Goal: Task Accomplishment & Management: Complete application form

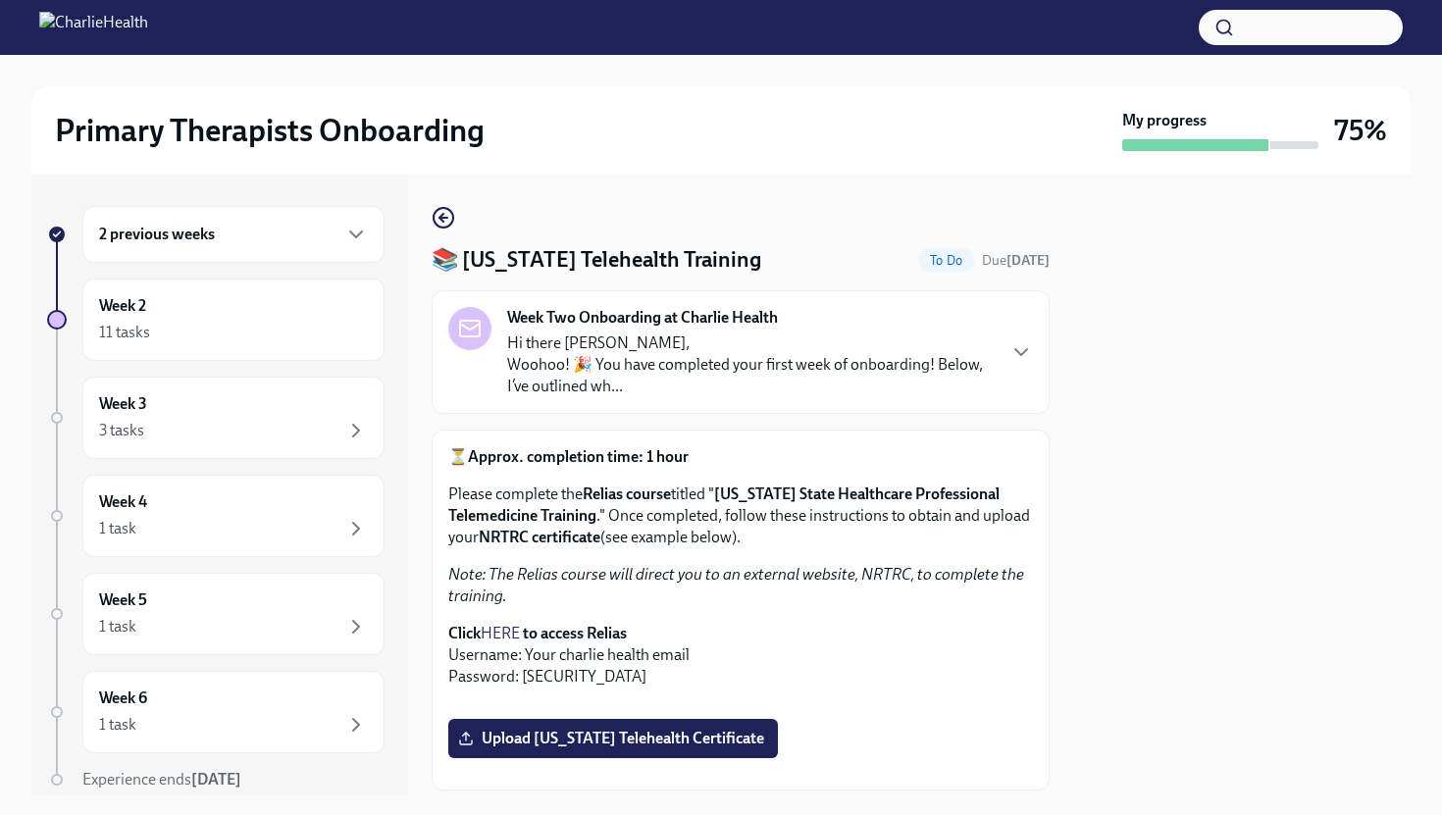
click at [977, 703] on div at bounding box center [740, 703] width 585 height 0
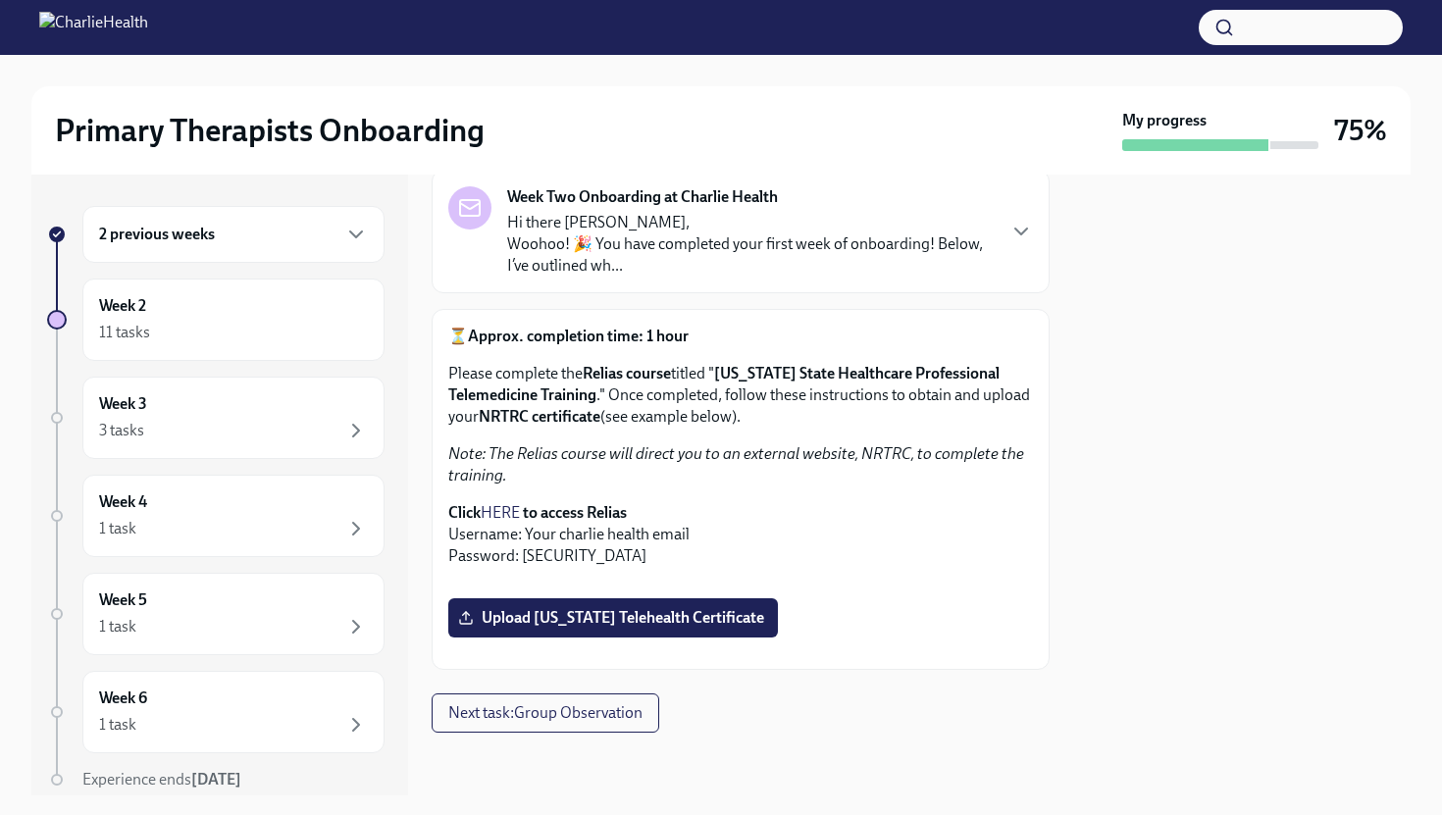
scroll to position [235, 0]
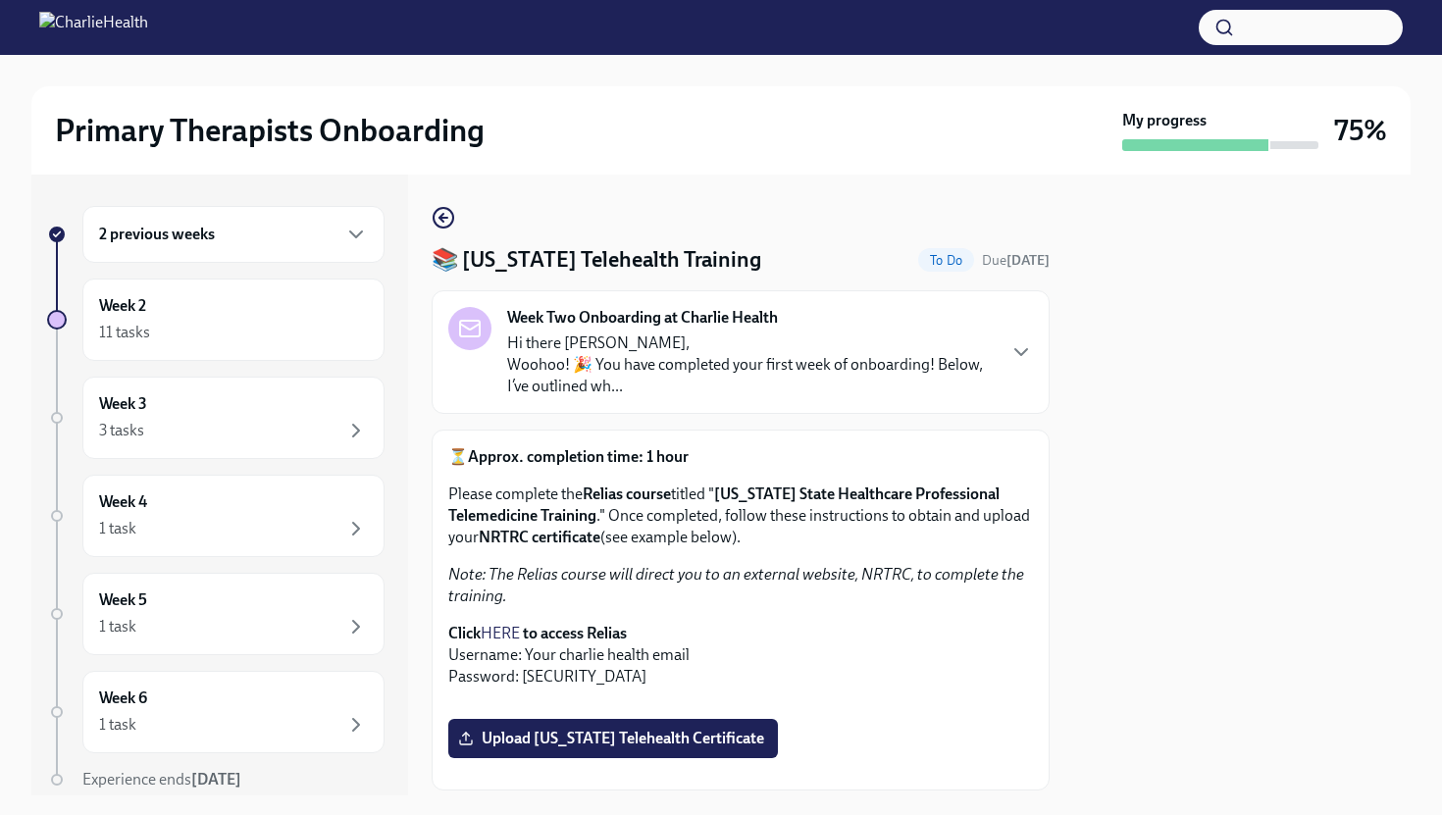
click at [1010, 589] on p "Note: The Relias course will direct you to an external website, NRTRC, to compl…" at bounding box center [740, 585] width 585 height 43
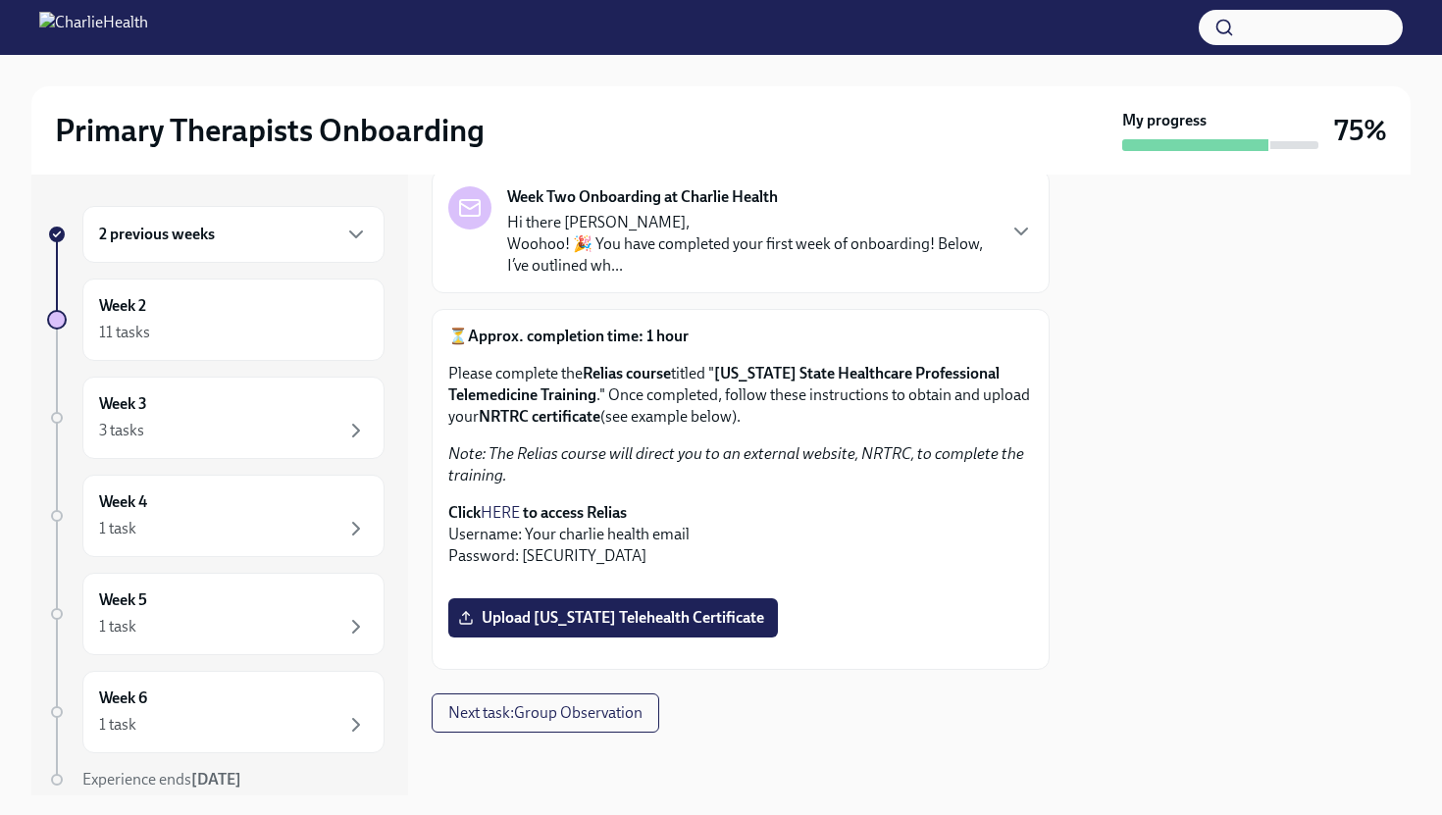
scroll to position [353, 0]
click at [664, 638] on label "Upload [US_STATE] Telehealth Certificate" at bounding box center [613, 617] width 330 height 39
click at [0, 0] on input "Upload [US_STATE] Telehealth Certificate" at bounding box center [0, 0] width 0 height 0
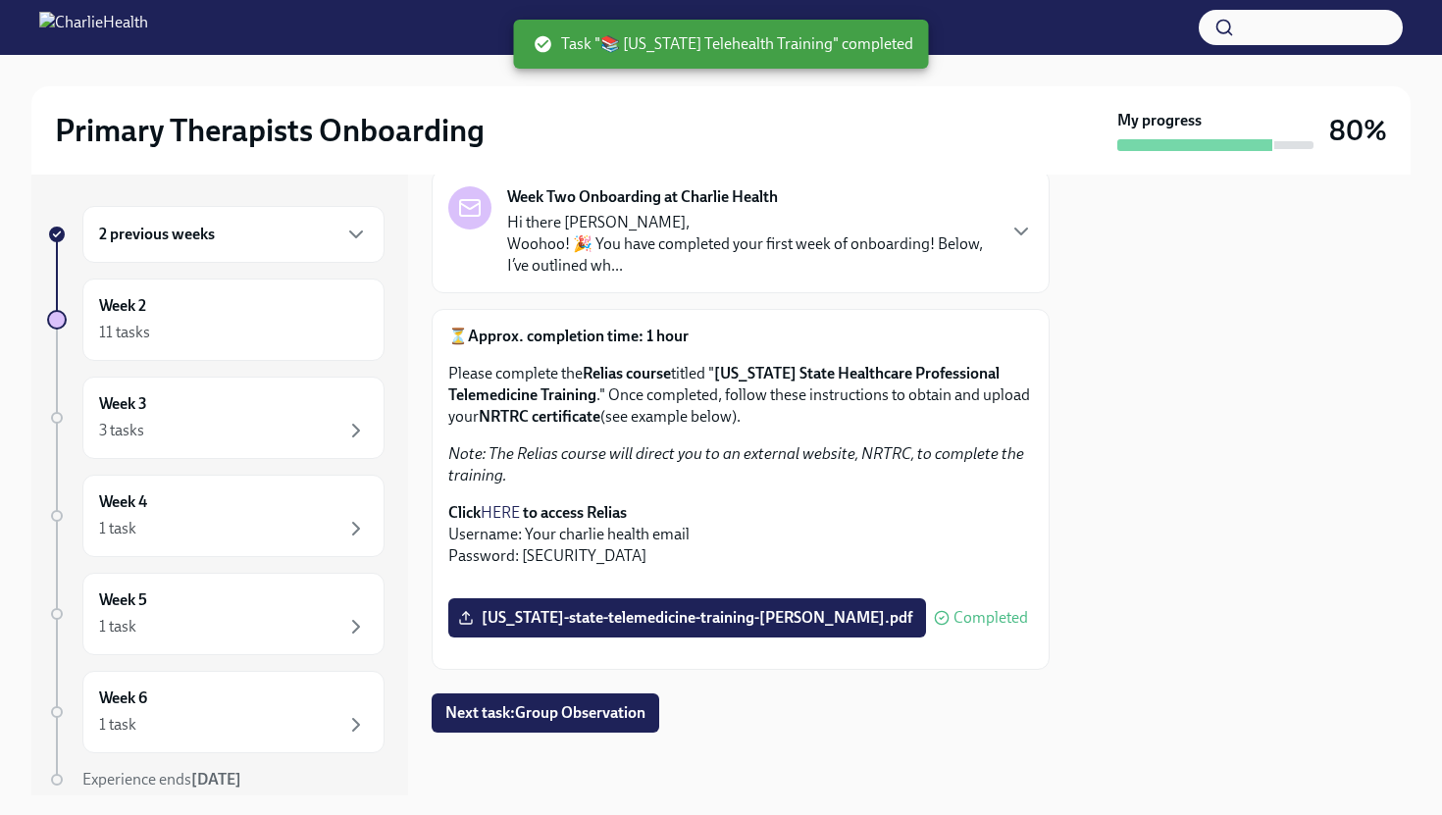
scroll to position [510, 0]
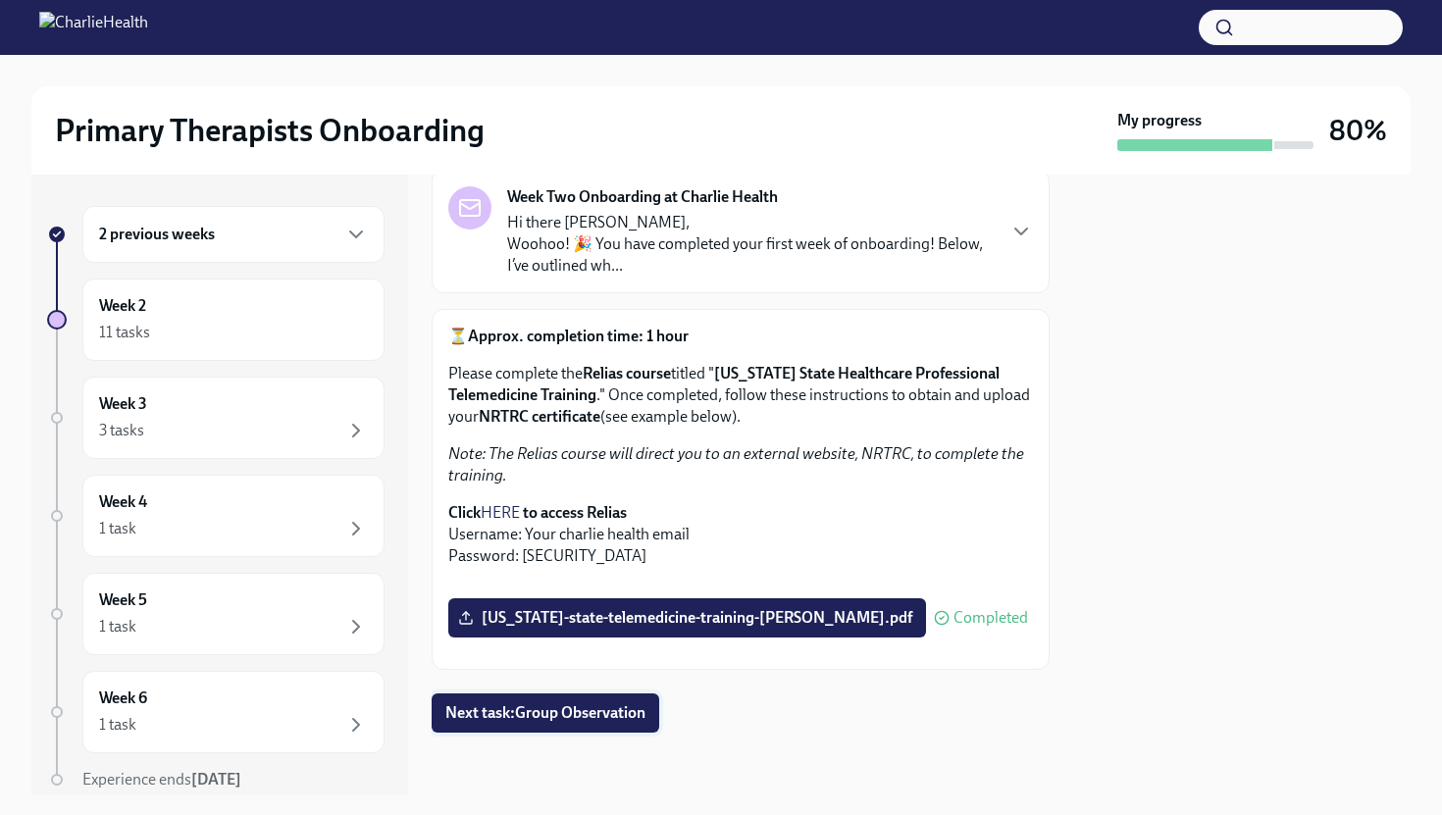
click at [602, 672] on span "Next task : Group Observation" at bounding box center [545, 713] width 200 height 20
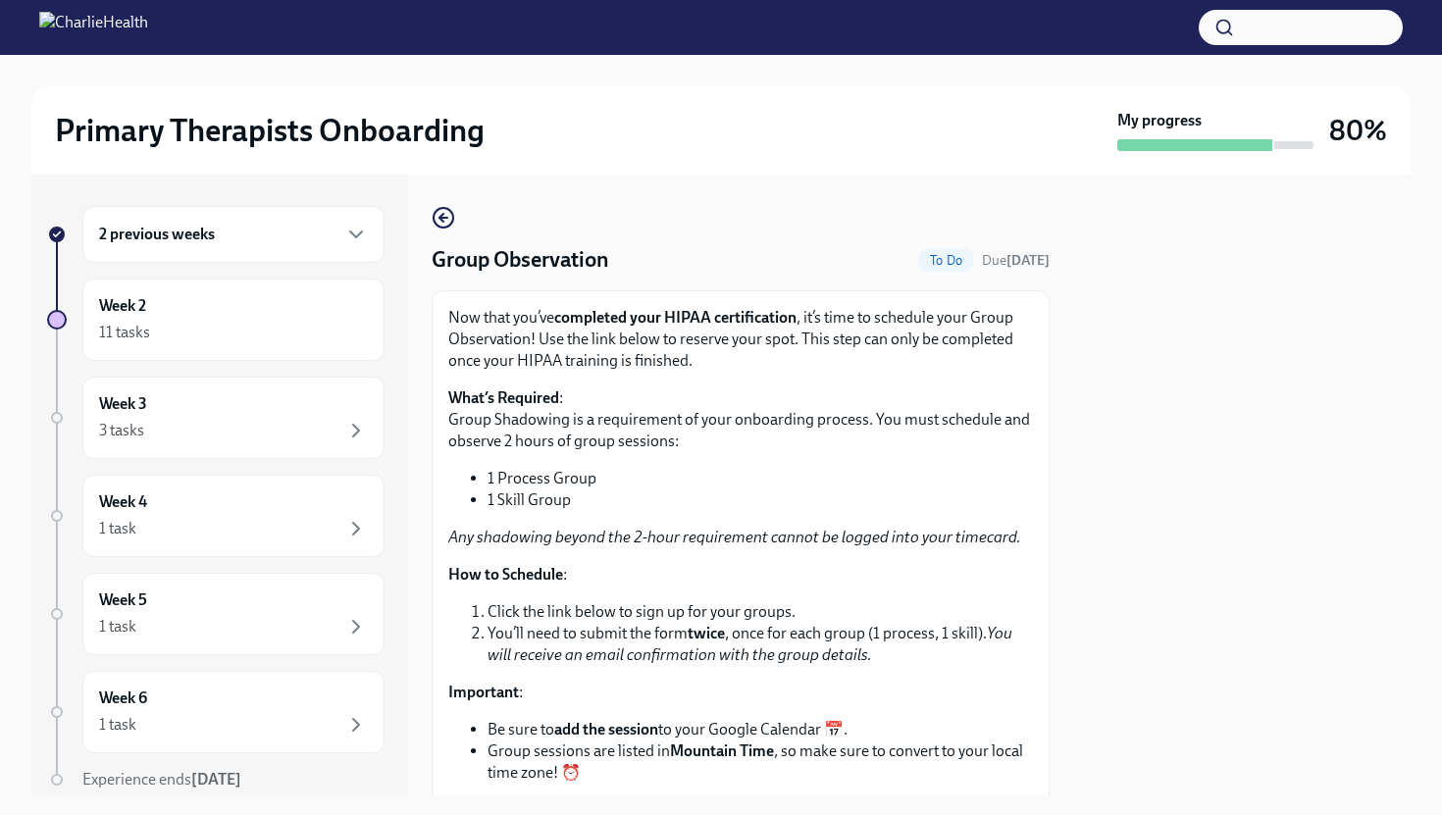
click at [1094, 519] on div at bounding box center [1242, 485] width 338 height 621
click at [1033, 527] on div "Now that you’ve completed your HIPAA certification , it’s time to schedule your…" at bounding box center [741, 646] width 618 height 712
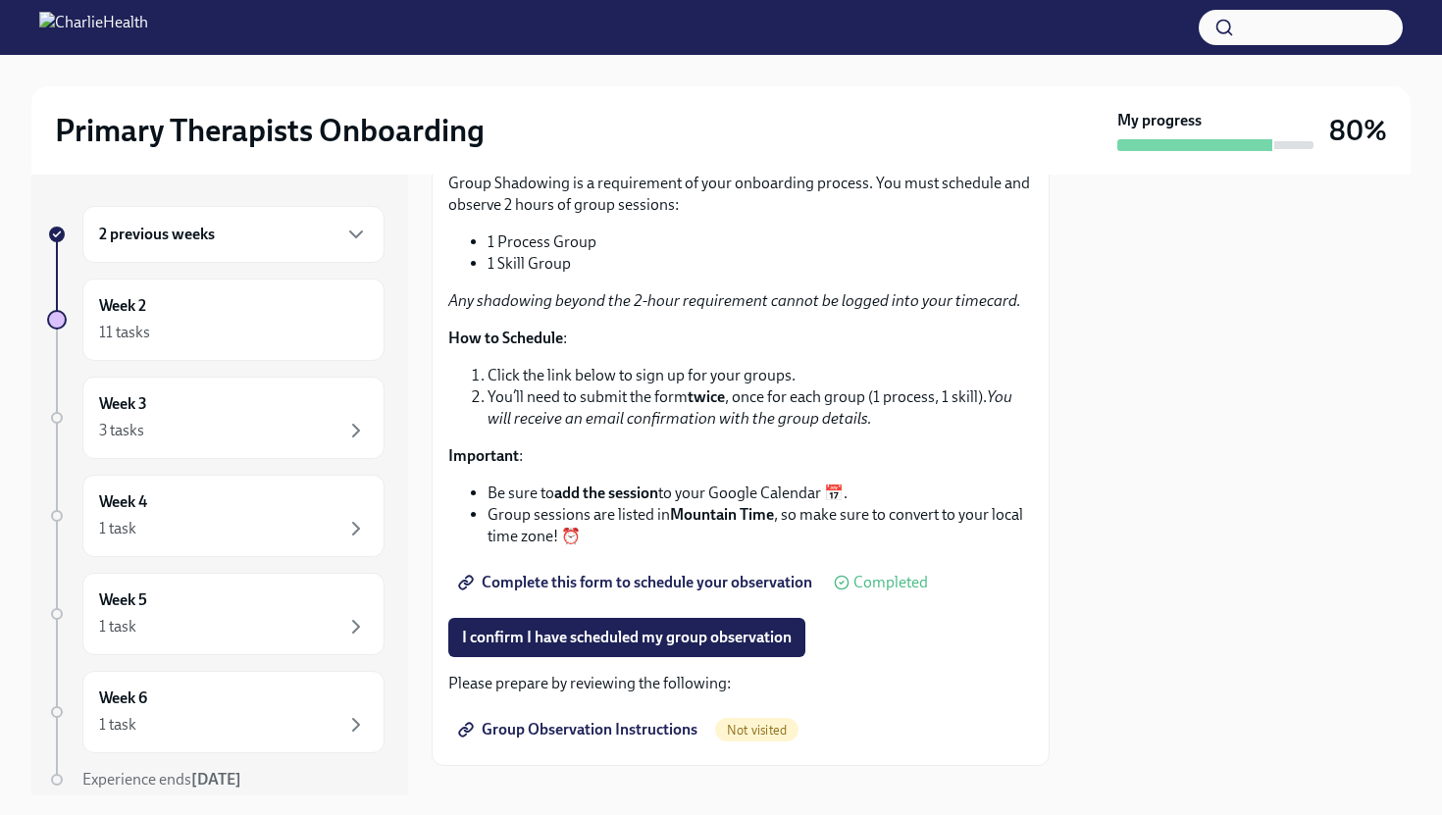
scroll to position [270, 0]
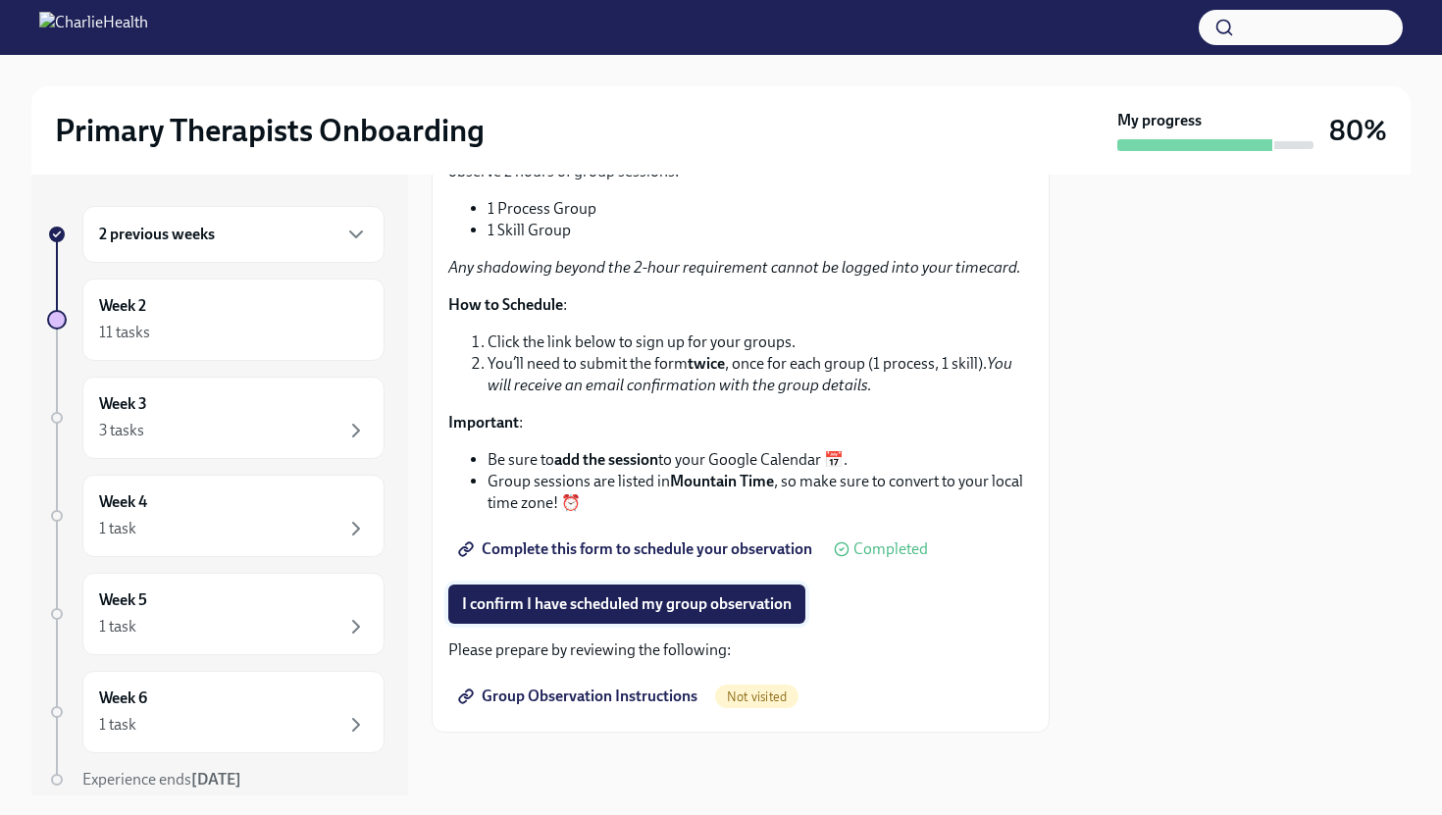
click at [621, 602] on span "I confirm I have scheduled my group observation" at bounding box center [627, 605] width 330 height 20
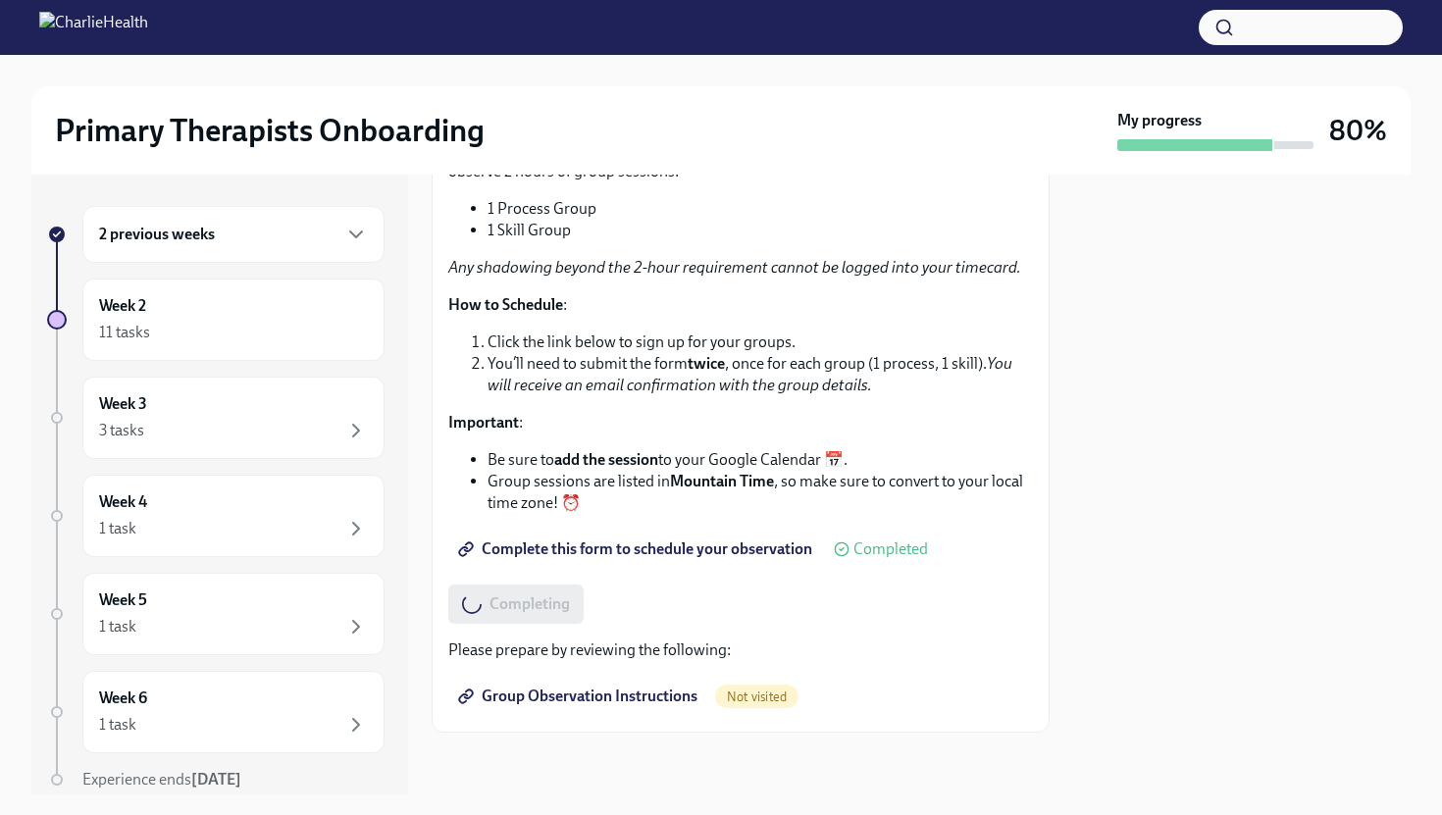
click at [598, 672] on span "Group Observation Instructions" at bounding box center [579, 697] width 235 height 20
click at [1029, 672] on div at bounding box center [741, 764] width 618 height 63
click at [226, 303] on div "Week 2 11 tasks" at bounding box center [233, 319] width 269 height 49
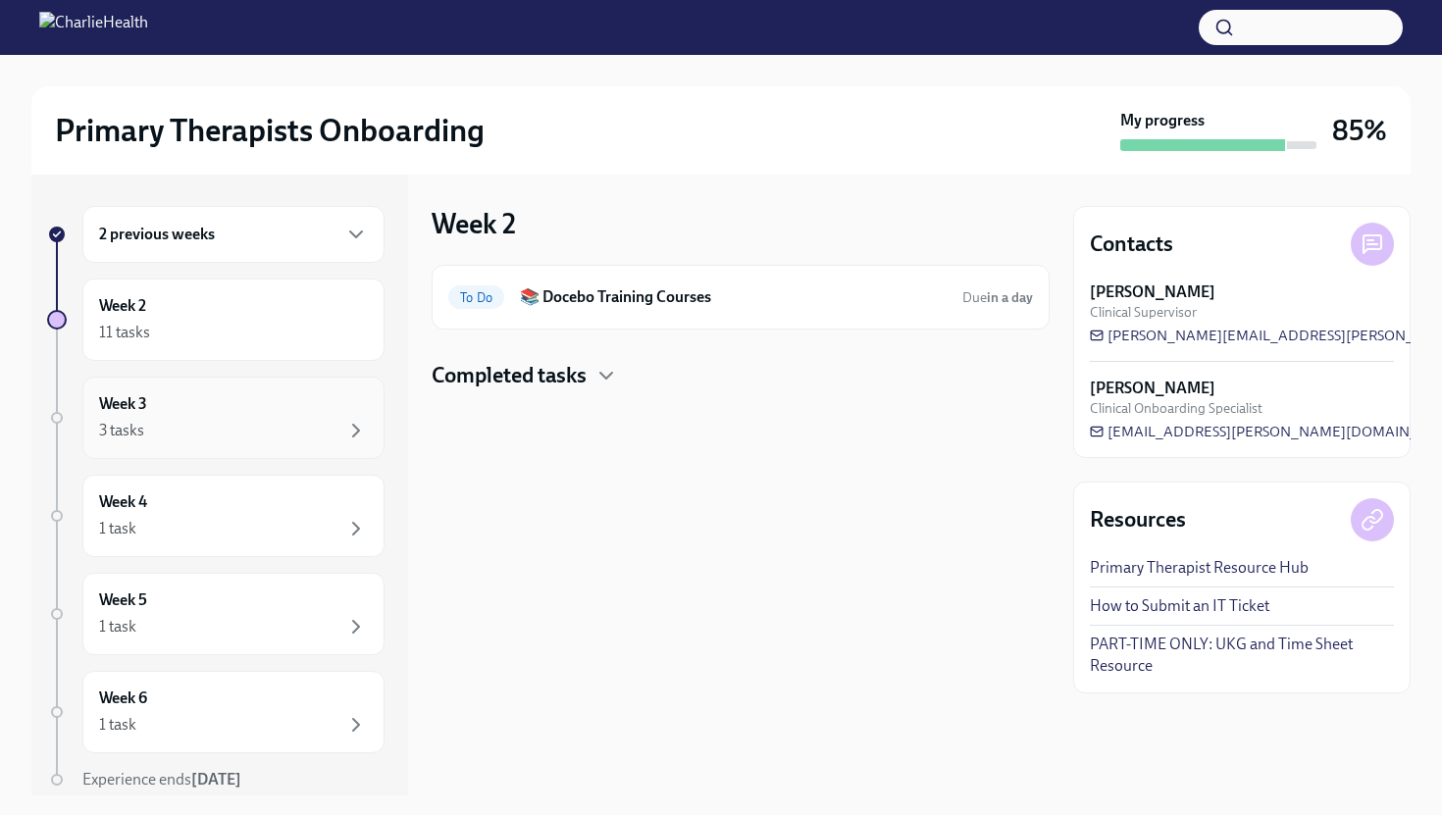
click at [270, 434] on div "3 tasks" at bounding box center [233, 431] width 269 height 24
click at [527, 364] on icon "button" at bounding box center [529, 376] width 24 height 24
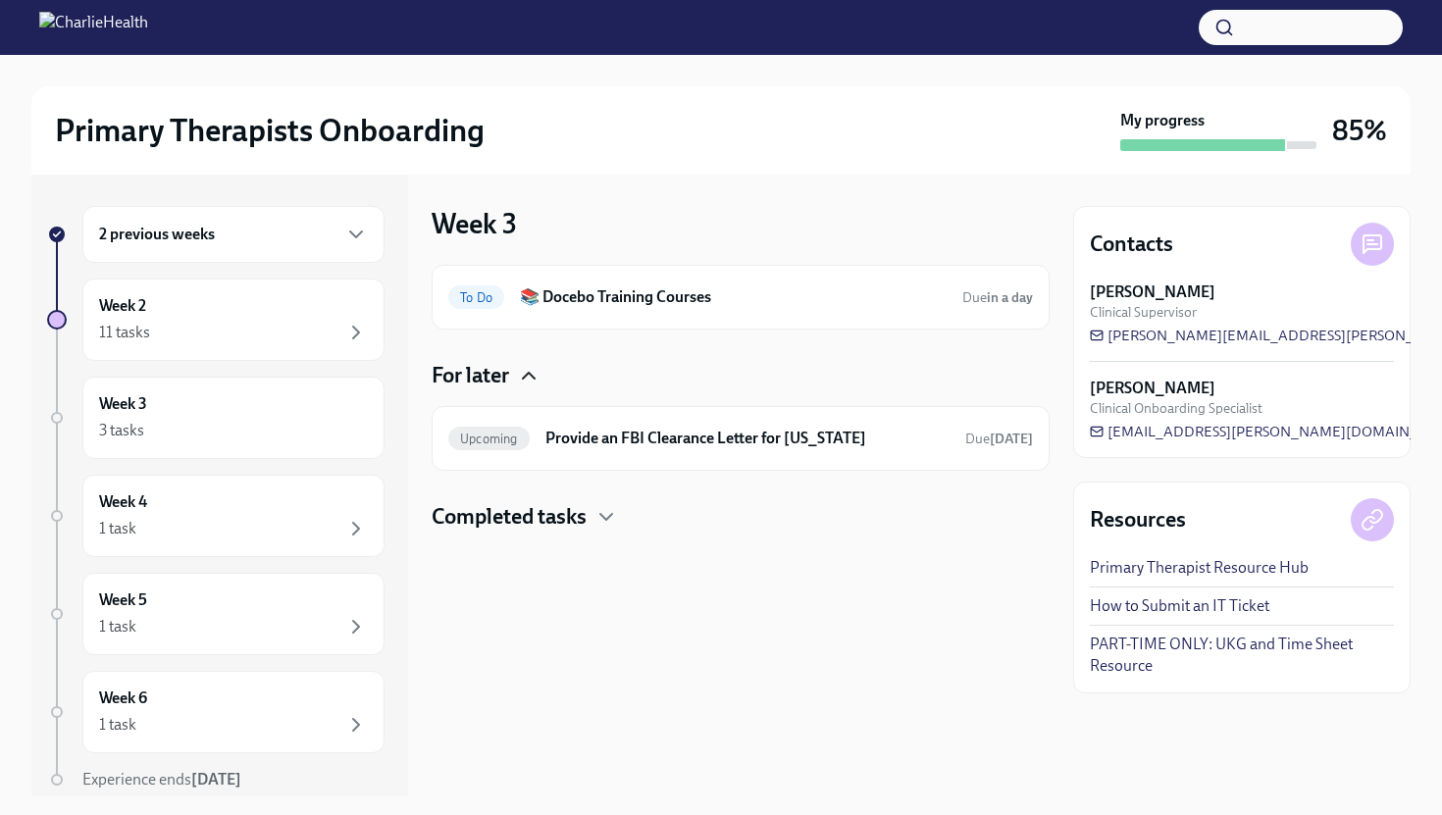
click at [527, 364] on icon "button" at bounding box center [529, 376] width 24 height 24
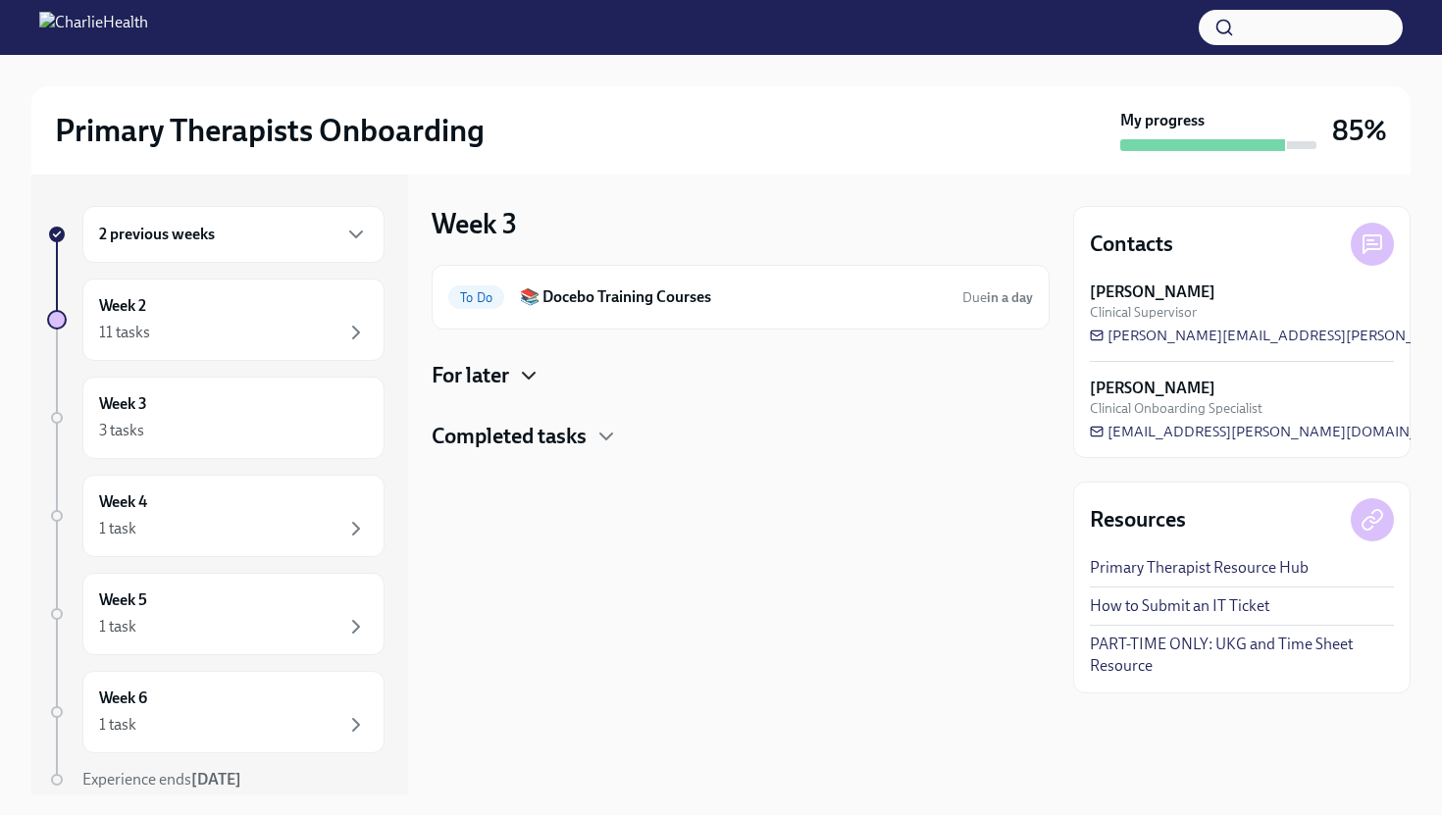
click at [536, 441] on h4 "Completed tasks" at bounding box center [509, 436] width 155 height 29
click at [537, 441] on h4 "Completed tasks" at bounding box center [509, 436] width 155 height 29
click at [517, 283] on div "To Do 📚 Docebo Training Courses Due in a day" at bounding box center [740, 297] width 585 height 31
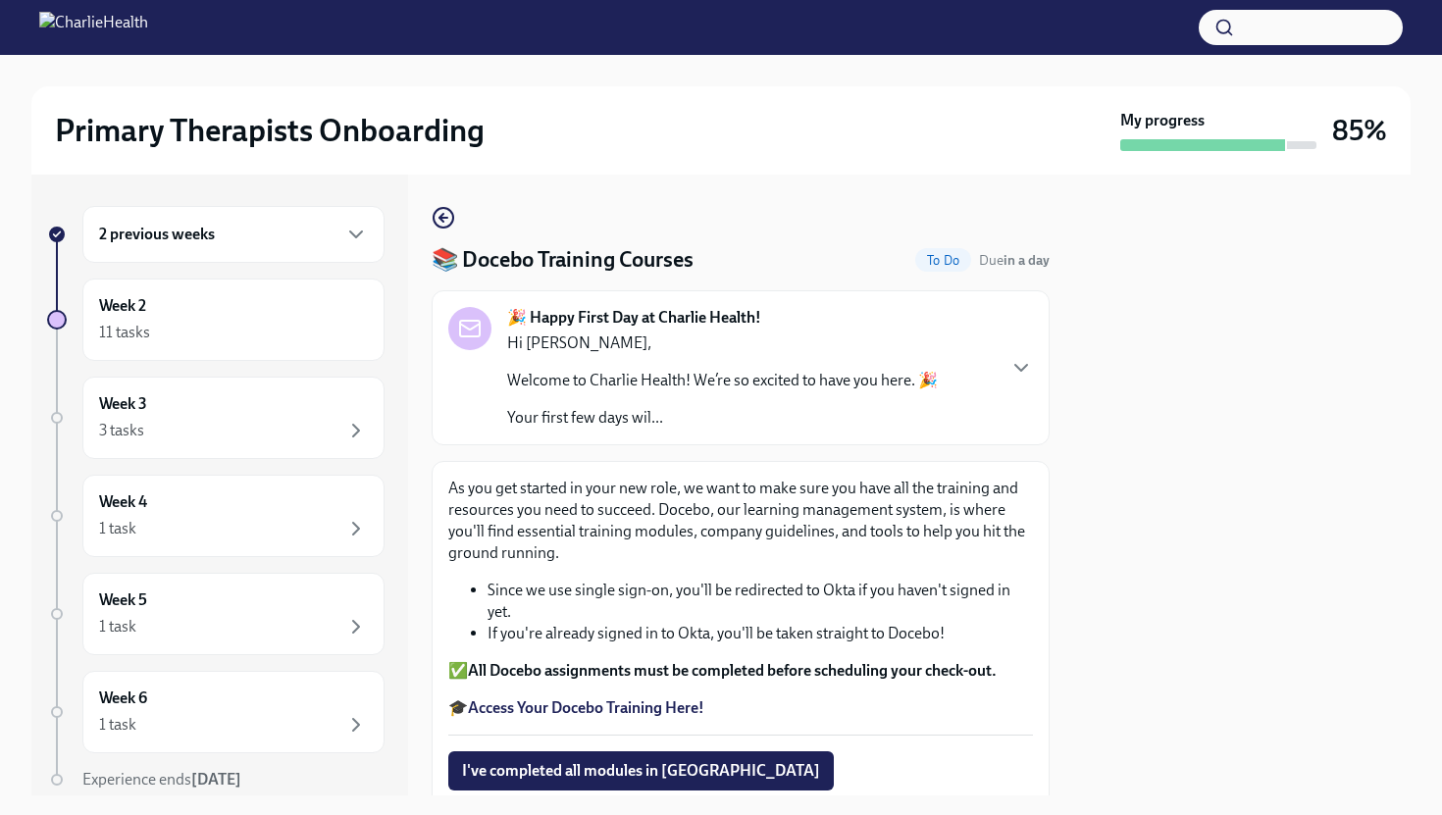
click at [609, 672] on strong "Access Your Docebo Training Here!" at bounding box center [586, 708] width 236 height 19
